Goal: Find specific page/section

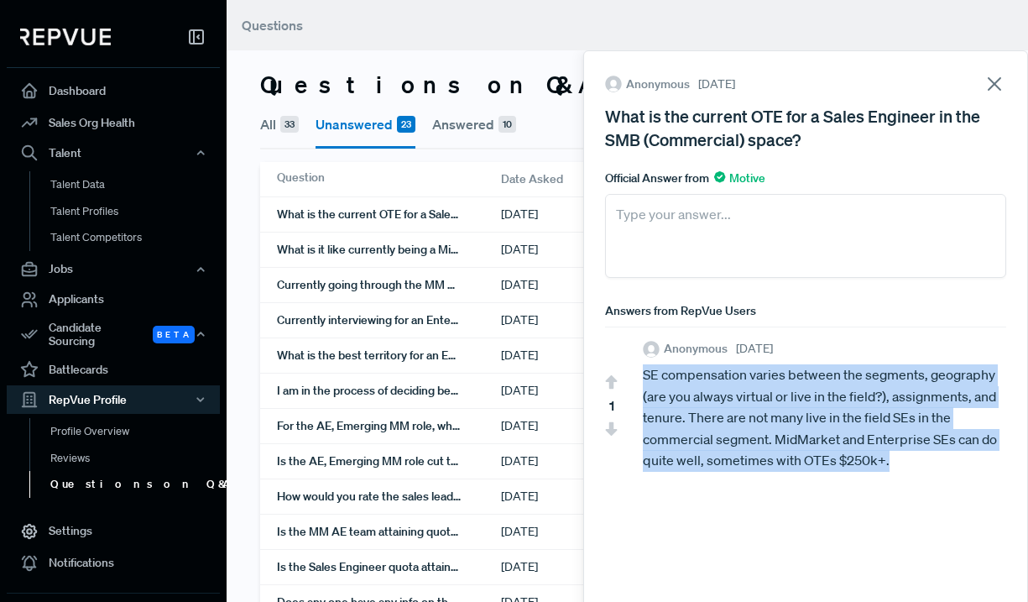
scroll to position [10, 0]
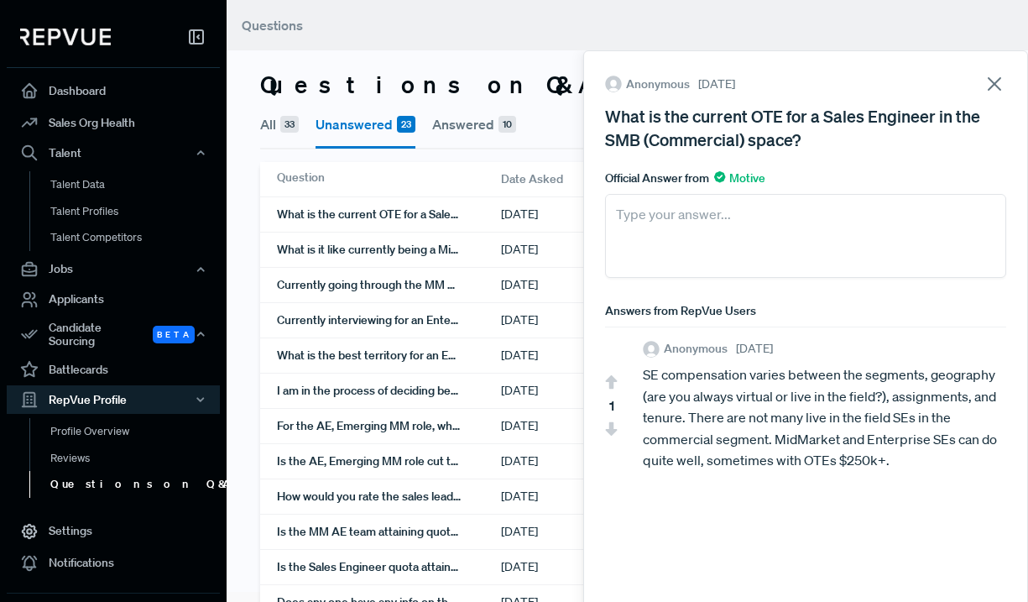
click at [726, 25] on header "Questions" at bounding box center [632, 25] width 811 height 50
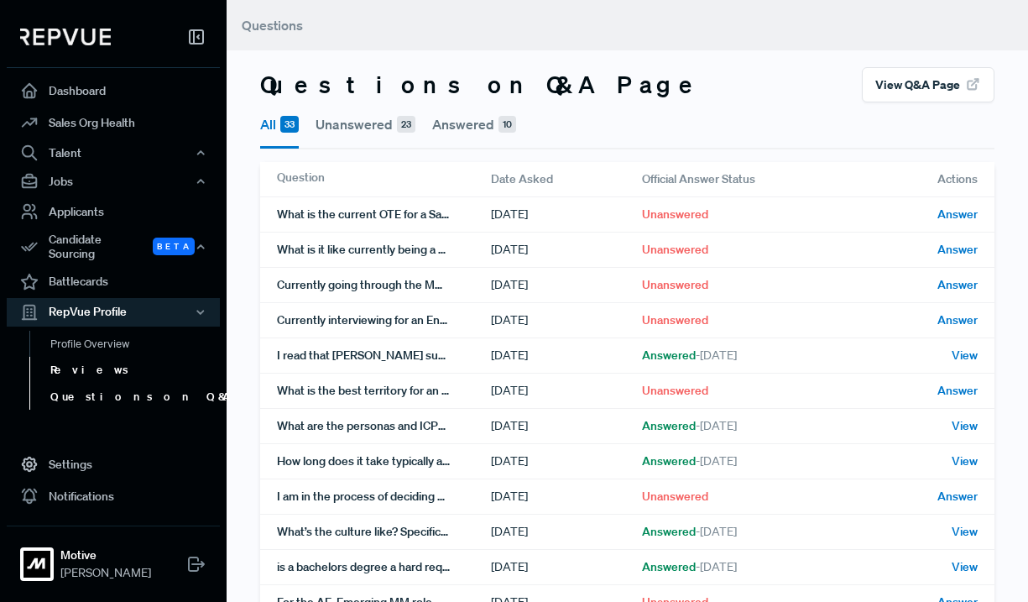
click at [100, 357] on link "Reviews" at bounding box center [135, 370] width 213 height 27
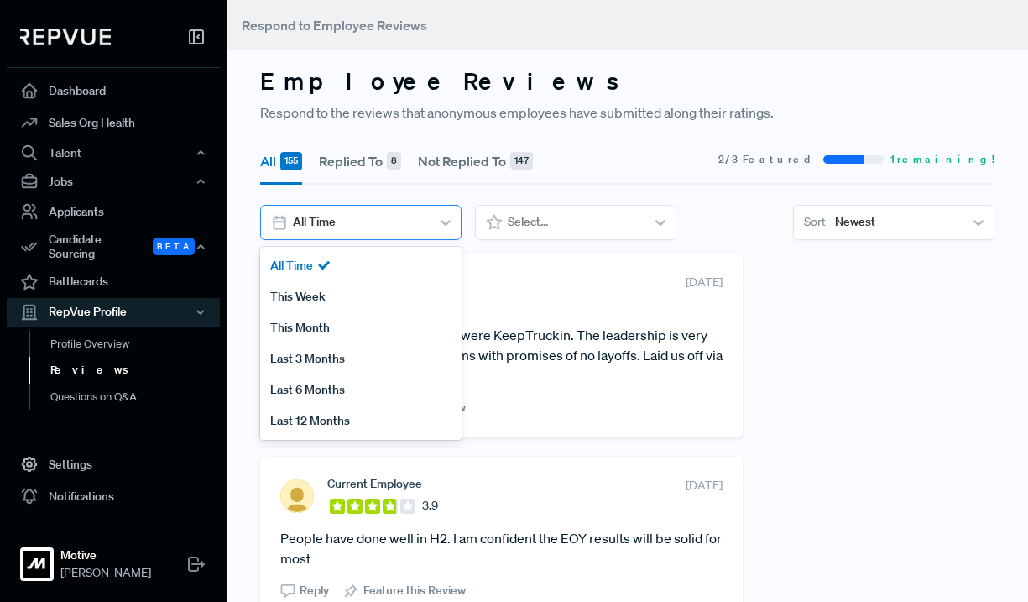
click at [434, 226] on div at bounding box center [445, 222] width 30 height 30
click at [388, 305] on div "This Week" at bounding box center [360, 296] width 201 height 31
